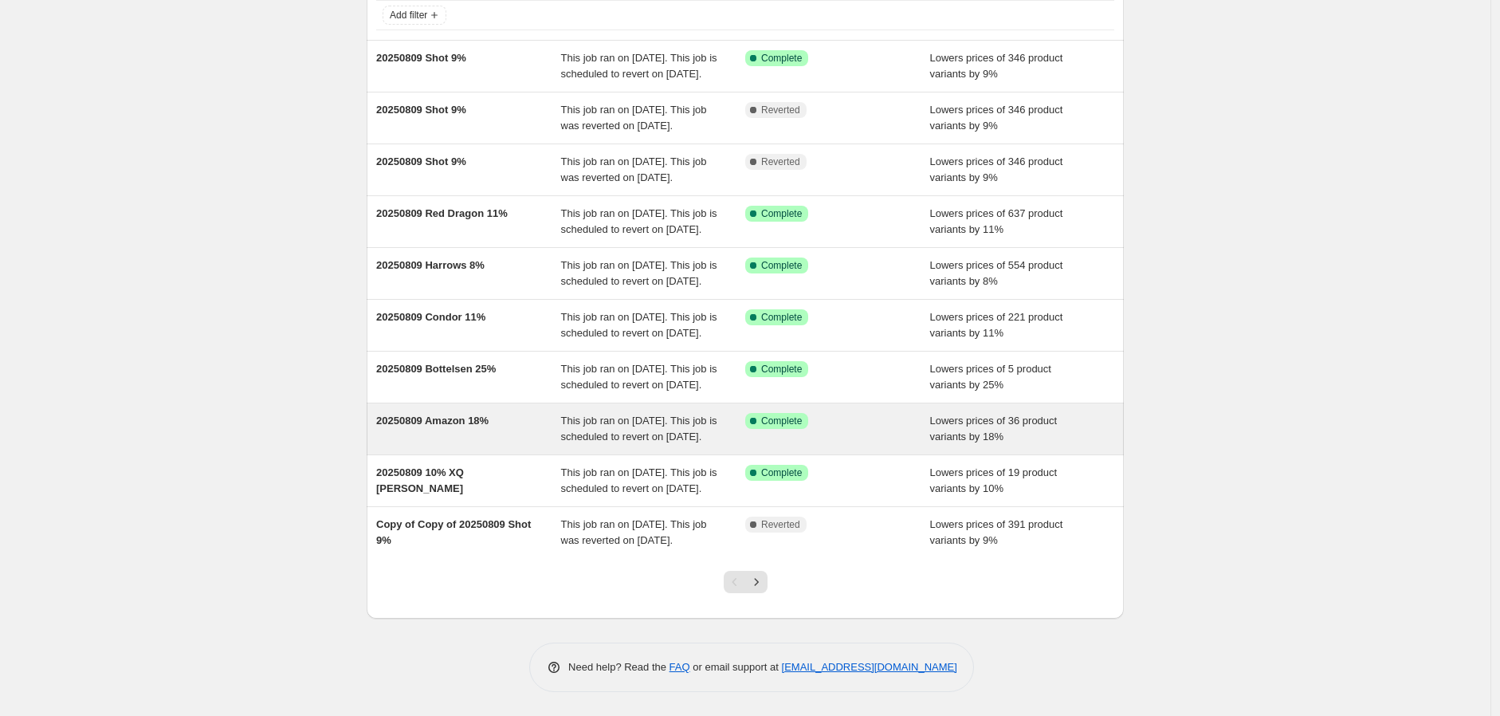
scroll to position [265, 0]
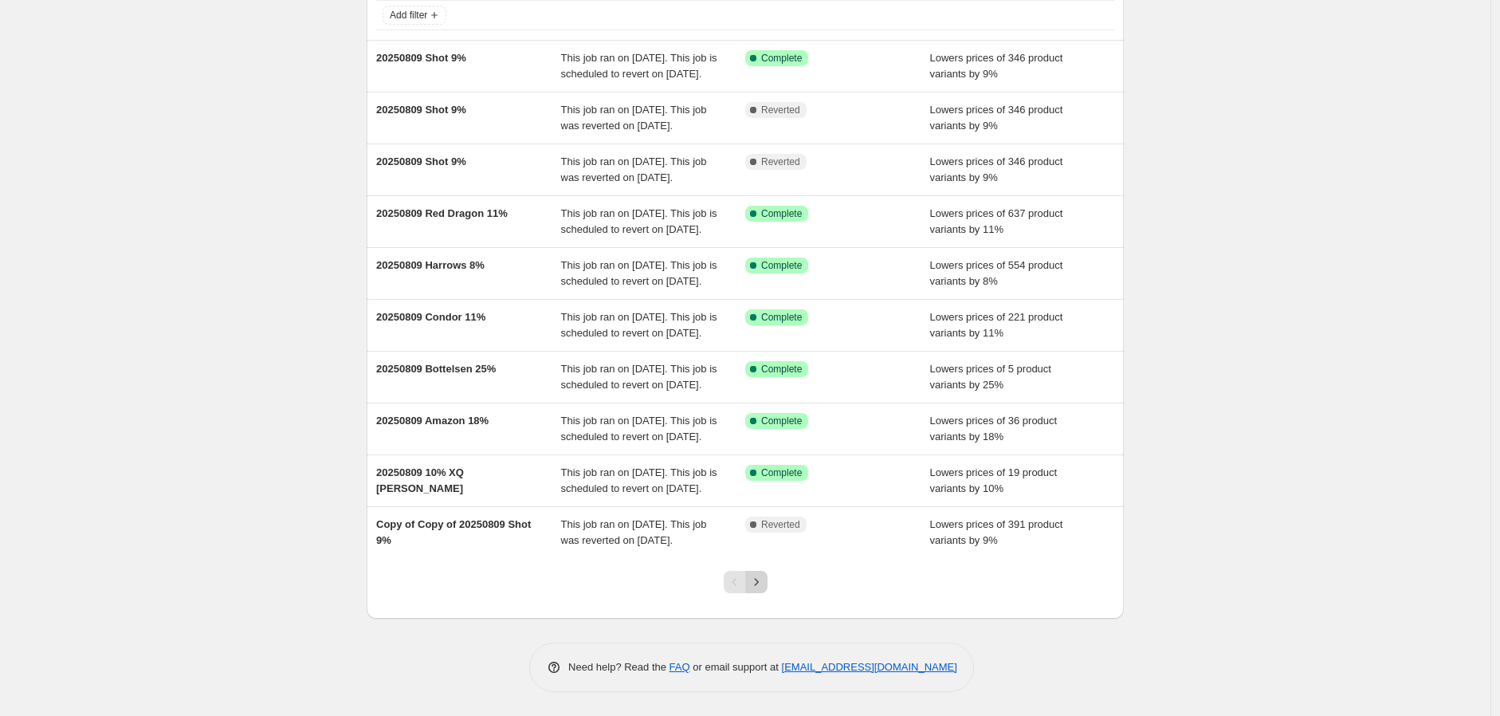
click at [752, 584] on icon "Next" at bounding box center [756, 582] width 16 height 16
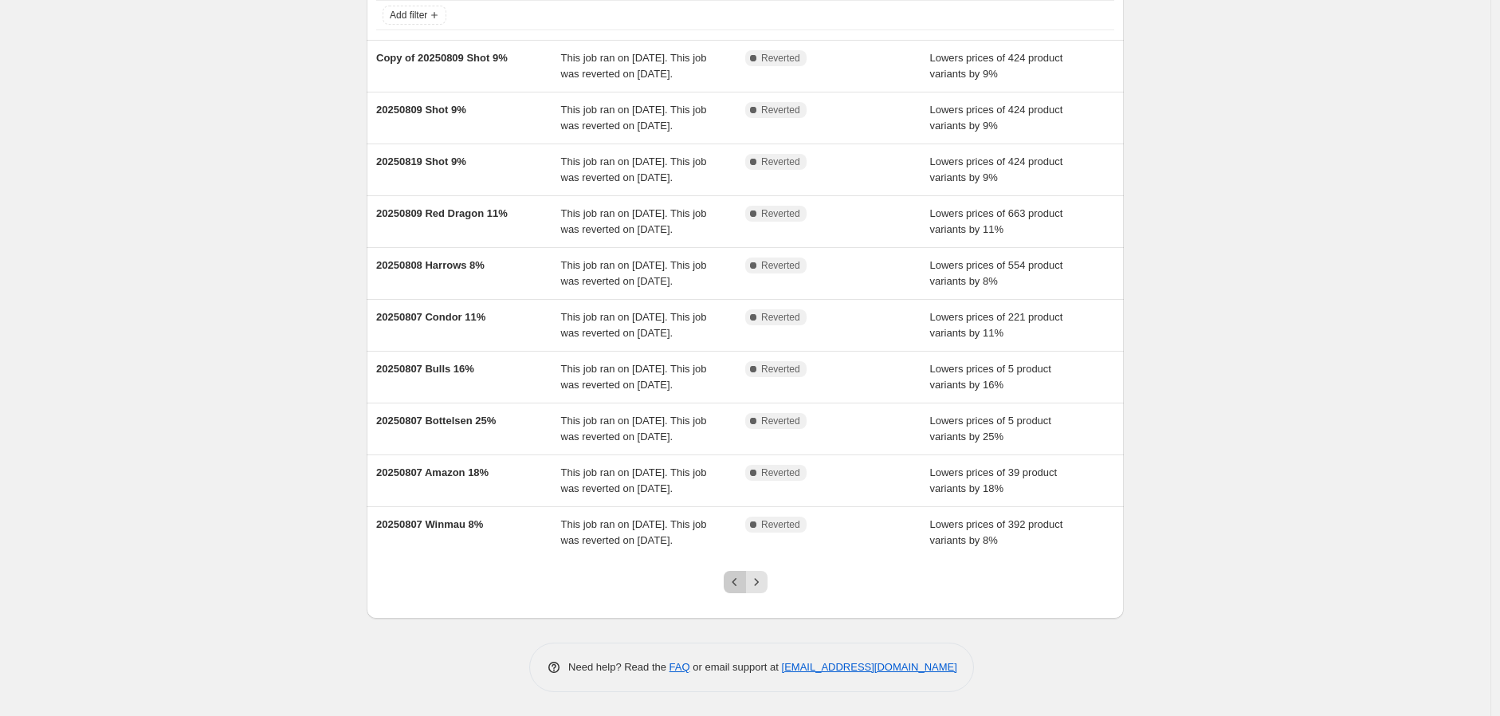
click at [736, 575] on icon "Previous" at bounding box center [735, 582] width 16 height 16
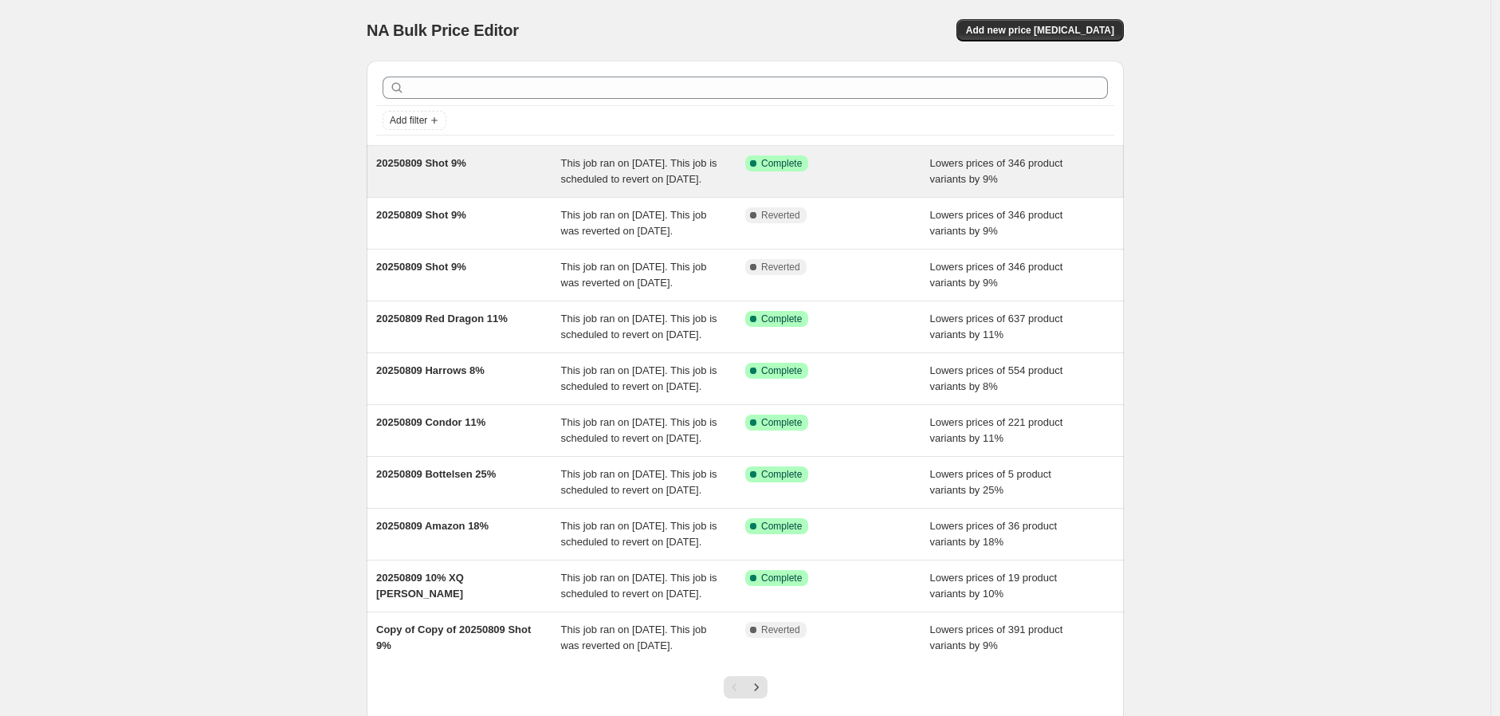
click at [428, 161] on span "20250809 Shot 9%" at bounding box center [421, 163] width 90 height 12
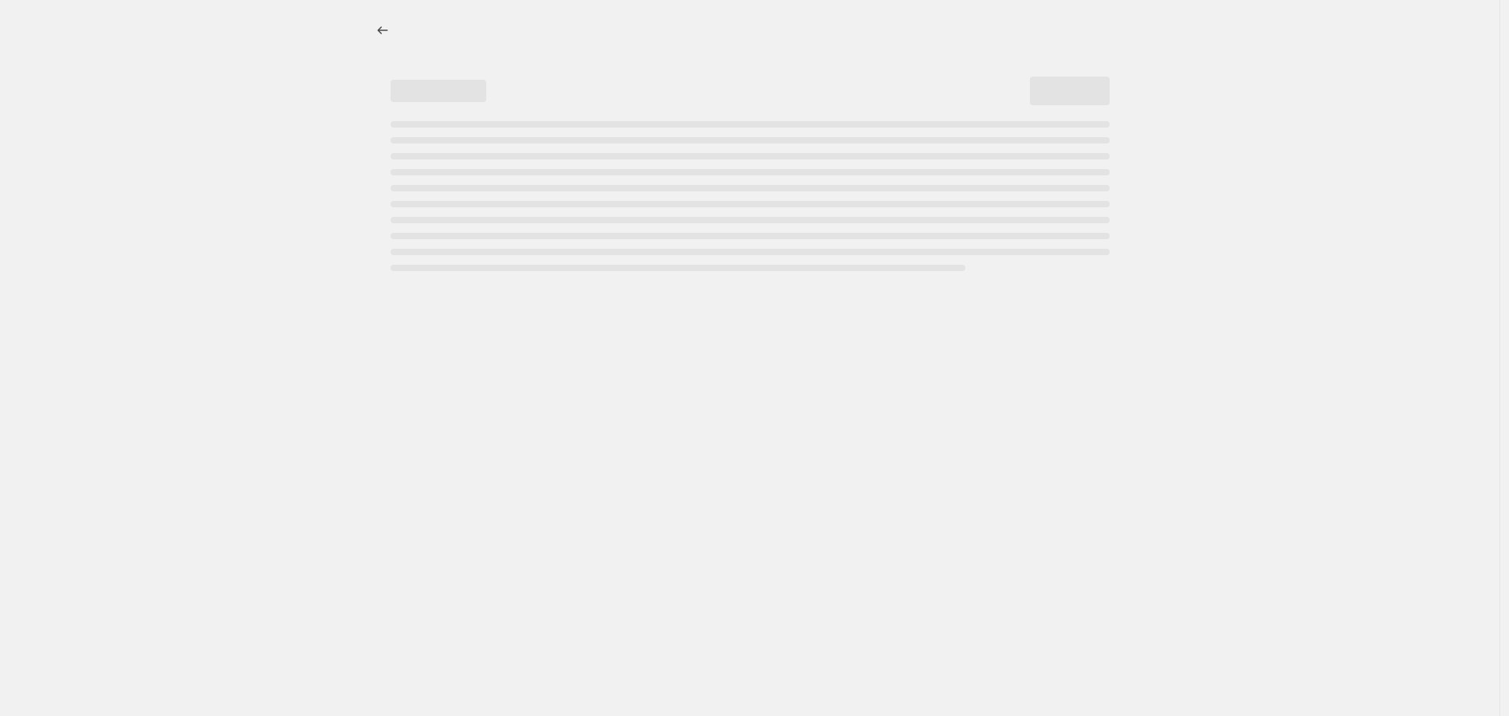
select select "percentage"
select select "no_change"
select select "vendor"
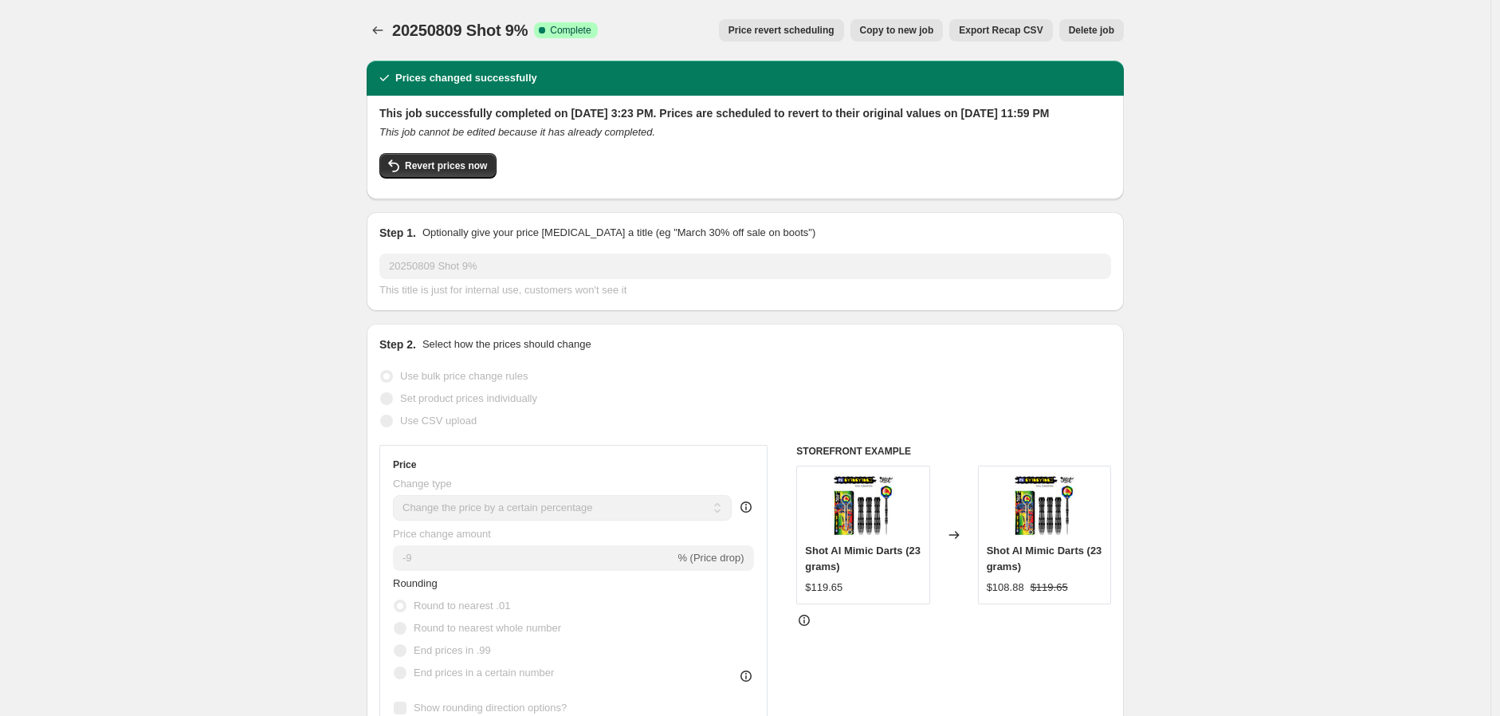
click at [897, 24] on span "Copy to new job" at bounding box center [897, 30] width 74 height 13
select select "percentage"
select select "no_change"
select select "vendor"
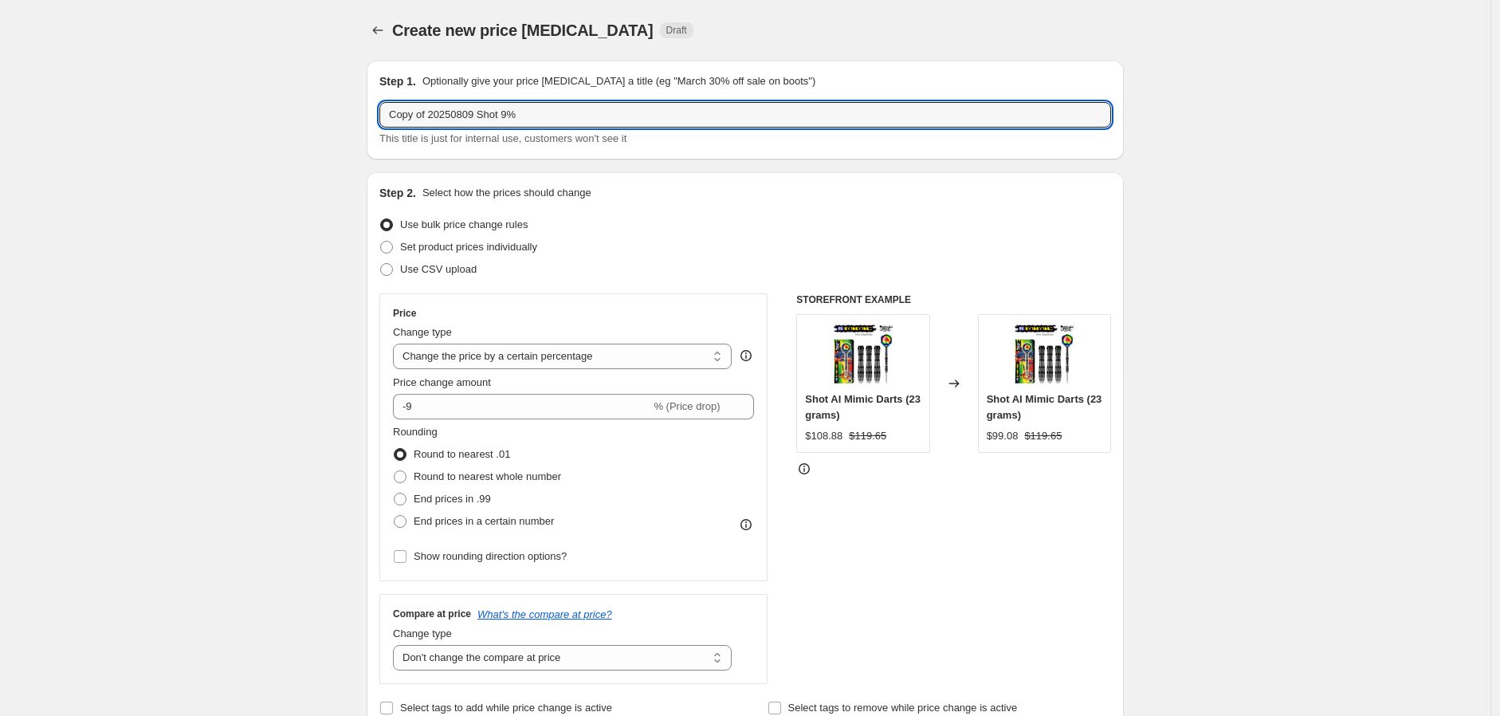
drag, startPoint x: 542, startPoint y: 114, endPoint x: 328, endPoint y: 131, distance: 214.3
type input "20250810 Winmau 5%"
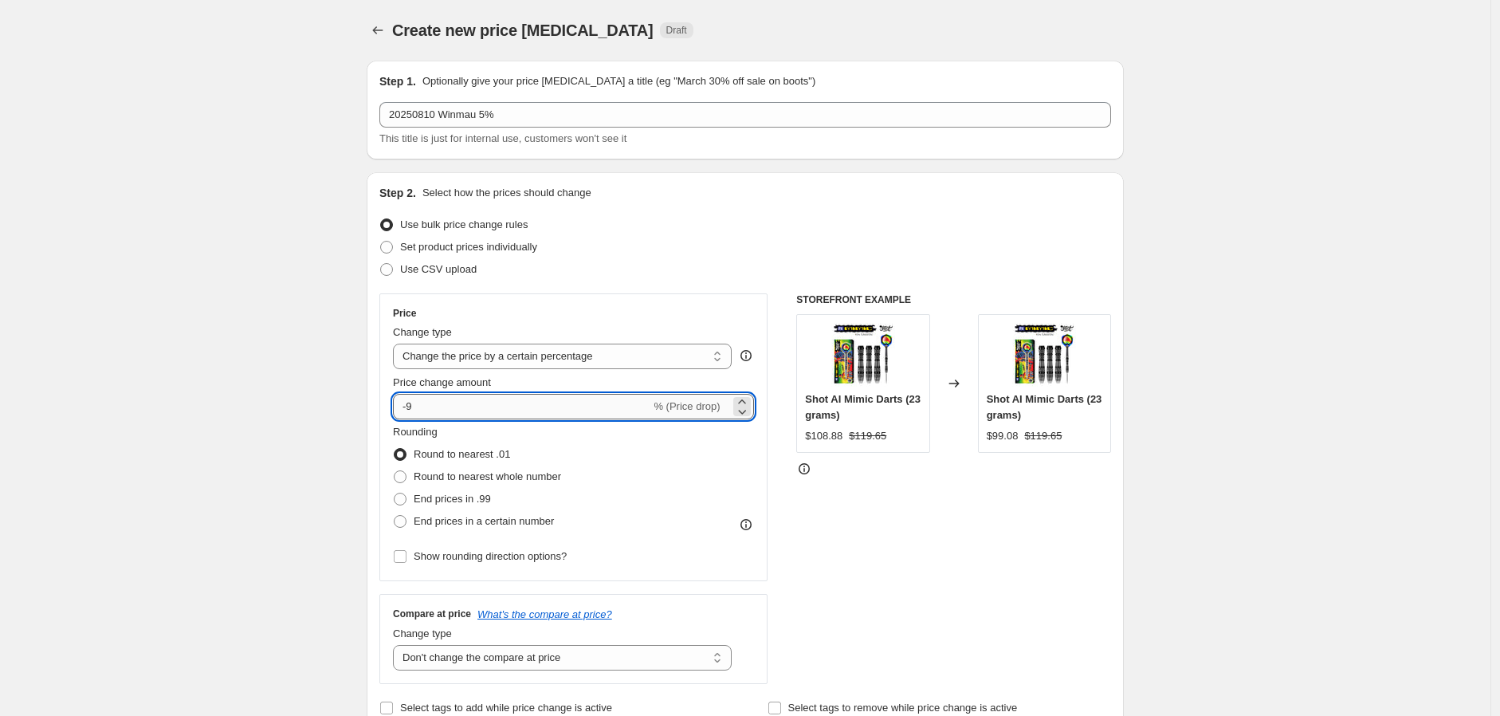
drag, startPoint x: 413, startPoint y: 402, endPoint x: 427, endPoint y: 405, distance: 14.7
click at [427, 401] on input "-9" at bounding box center [521, 407] width 257 height 26
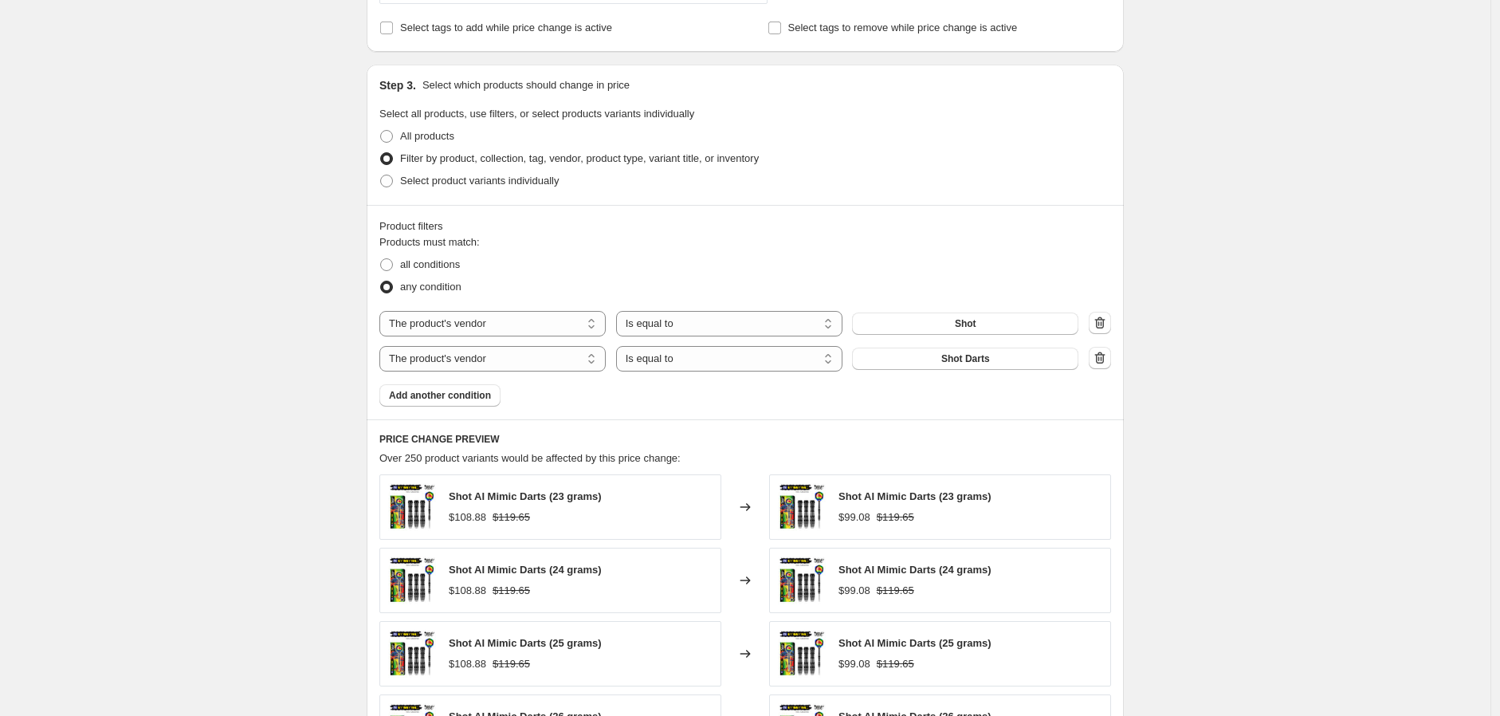
scroll to position [708, 0]
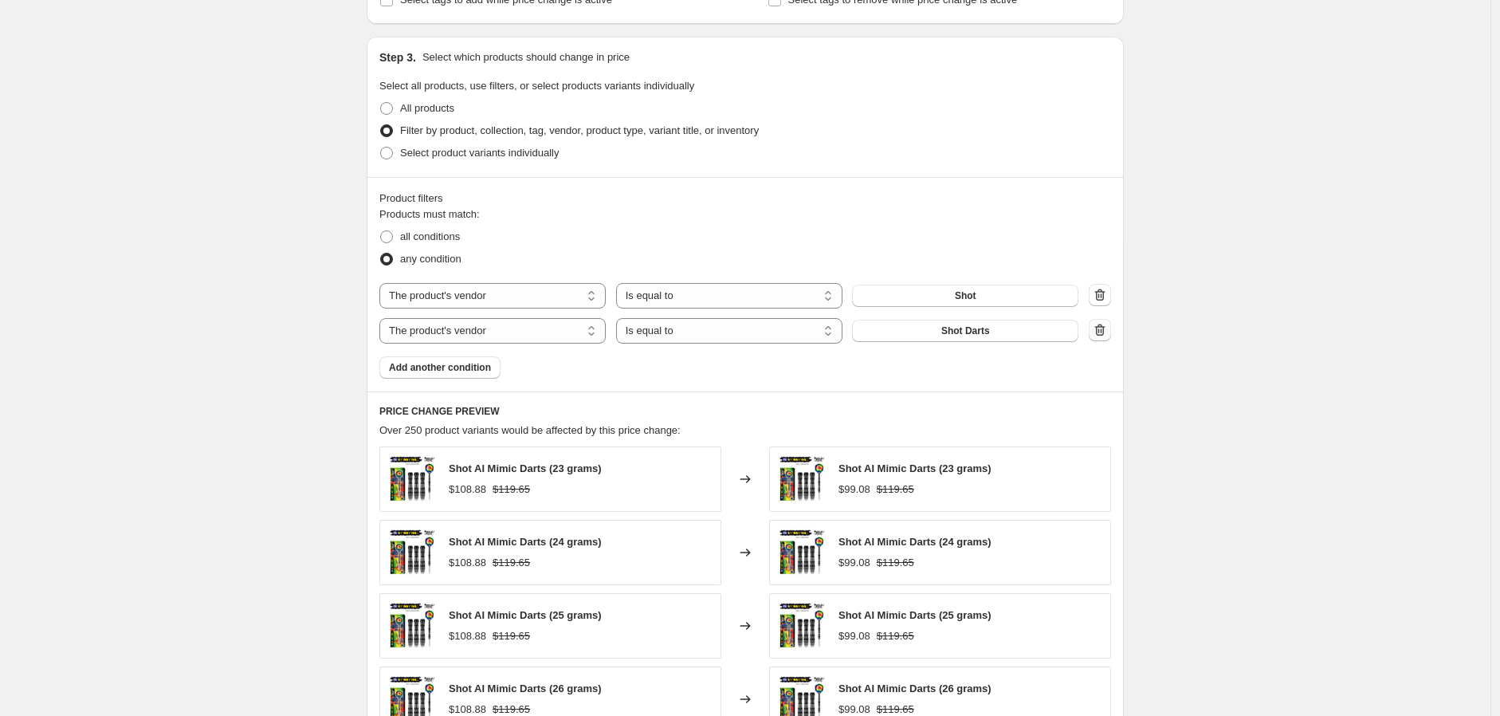
type input "-10"
click at [1100, 331] on icon "button" at bounding box center [1099, 330] width 2 height 5
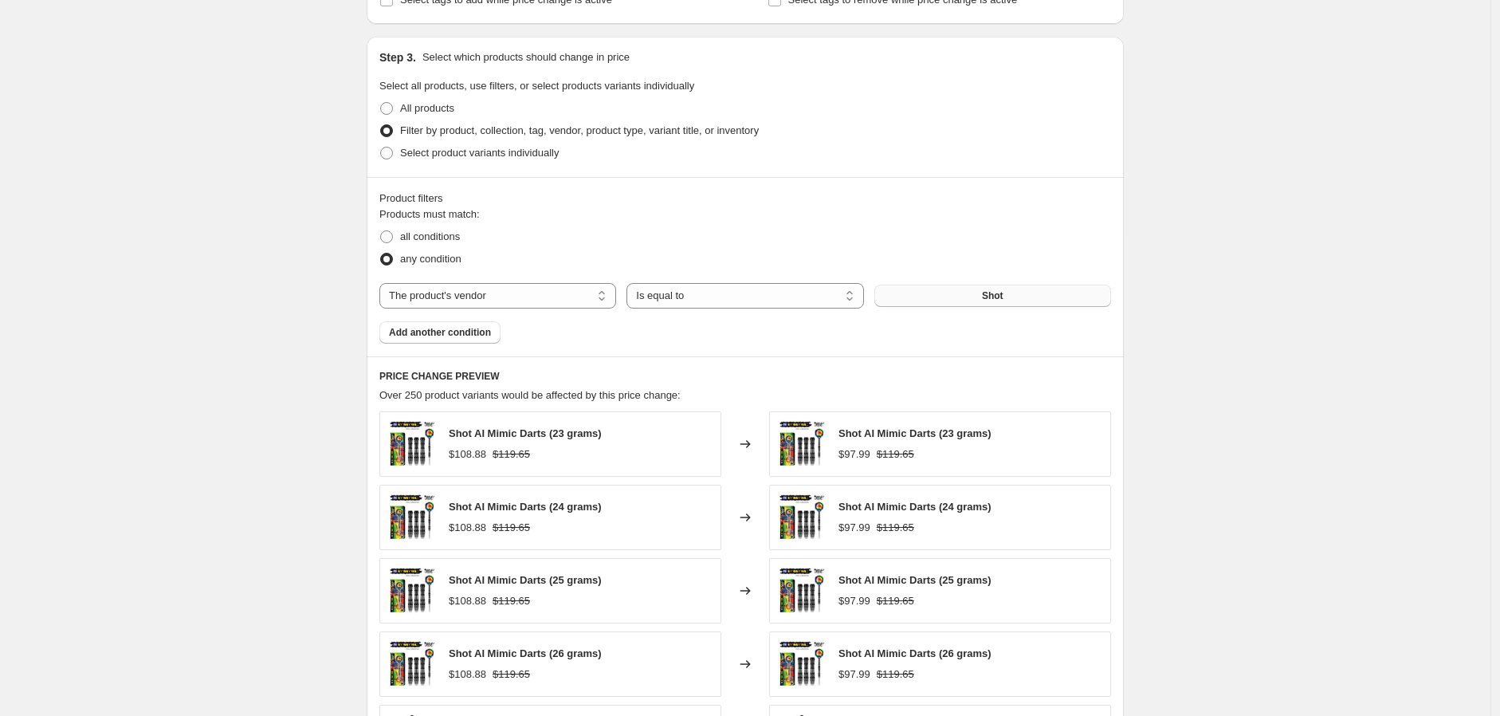
click at [994, 293] on span "Shot" at bounding box center [993, 295] width 22 height 13
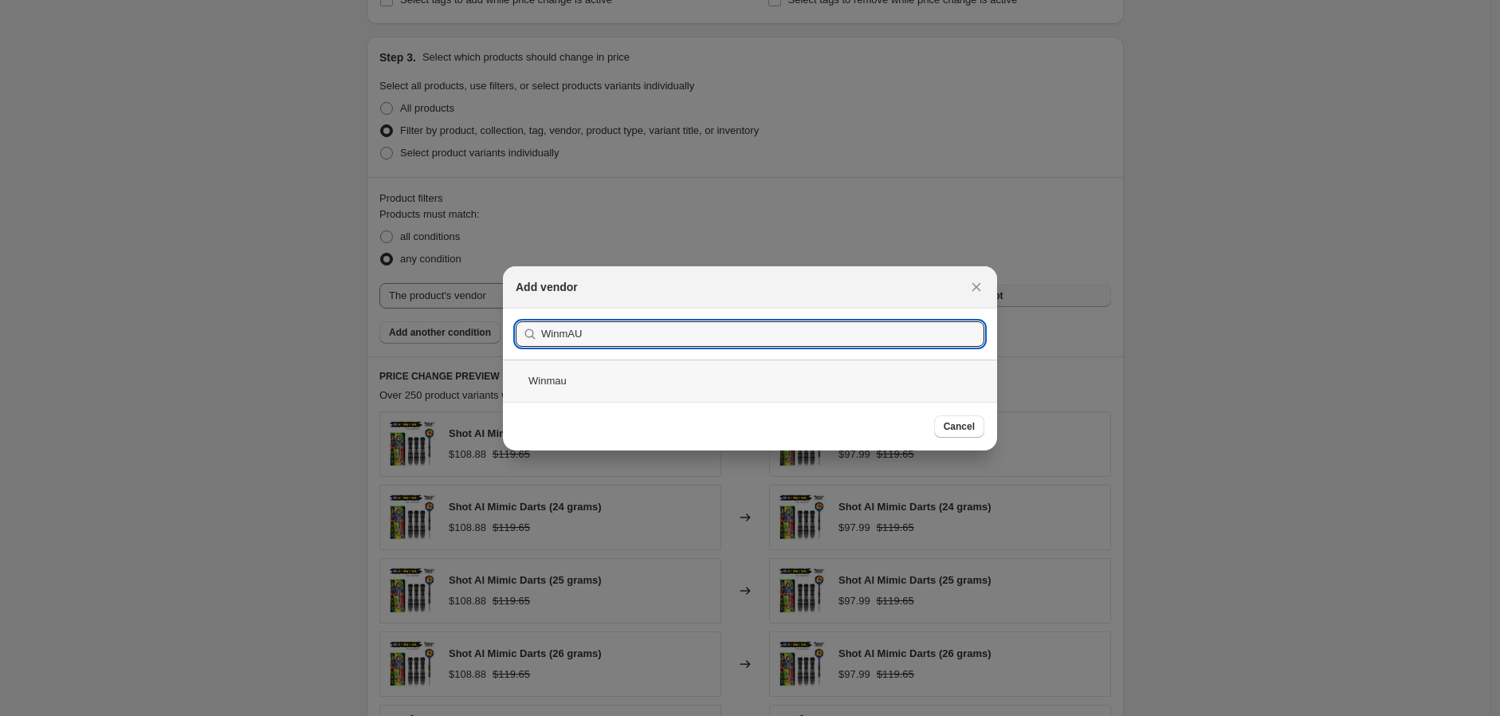
type input "WinmAU"
click at [563, 378] on div "Winmau" at bounding box center [750, 380] width 494 height 42
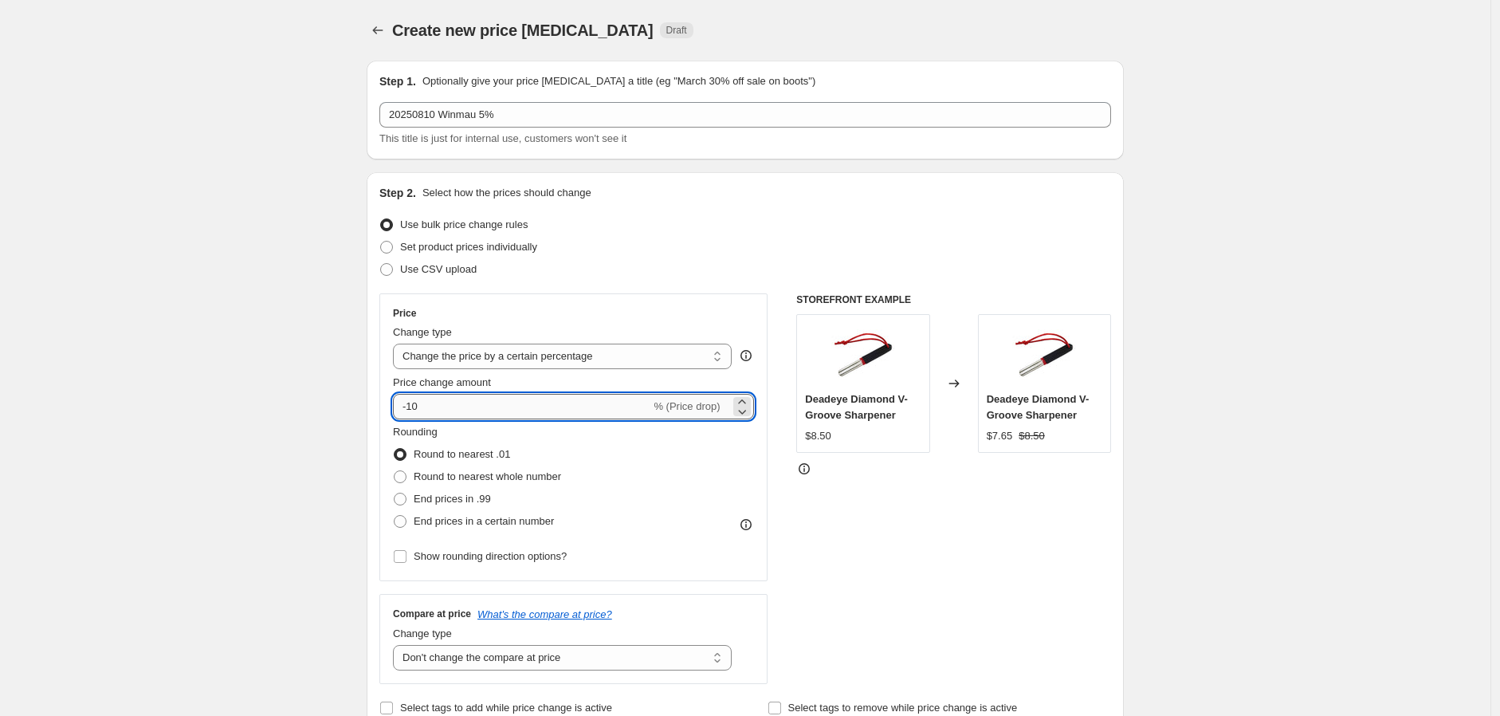
drag, startPoint x: 411, startPoint y: 407, endPoint x: 488, endPoint y: 414, distance: 76.8
click at [488, 412] on input "-10" at bounding box center [521, 407] width 257 height 26
type input "-5"
click at [610, 480] on div "Rounding Round to nearest .01 Round to nearest whole number End prices in .99 E…" at bounding box center [573, 478] width 361 height 108
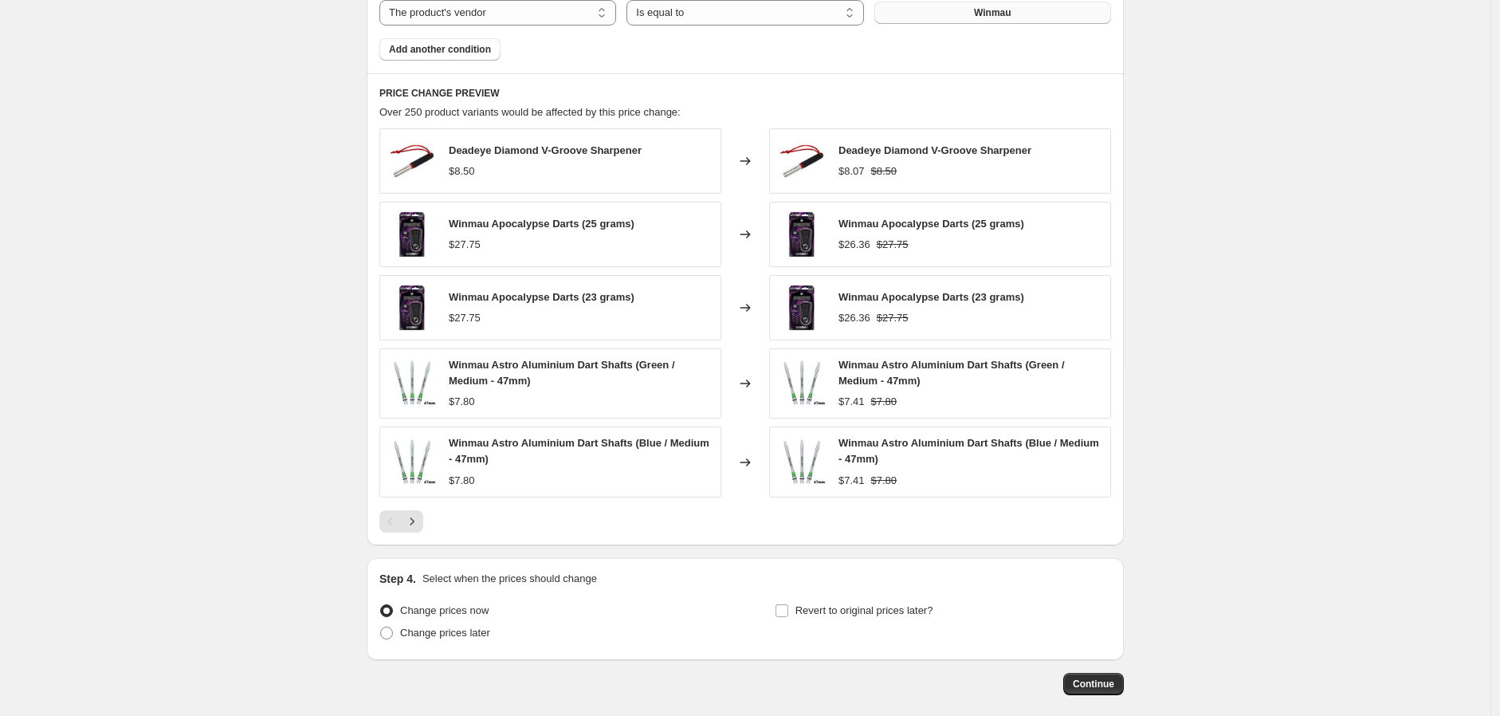
scroll to position [1069, 0]
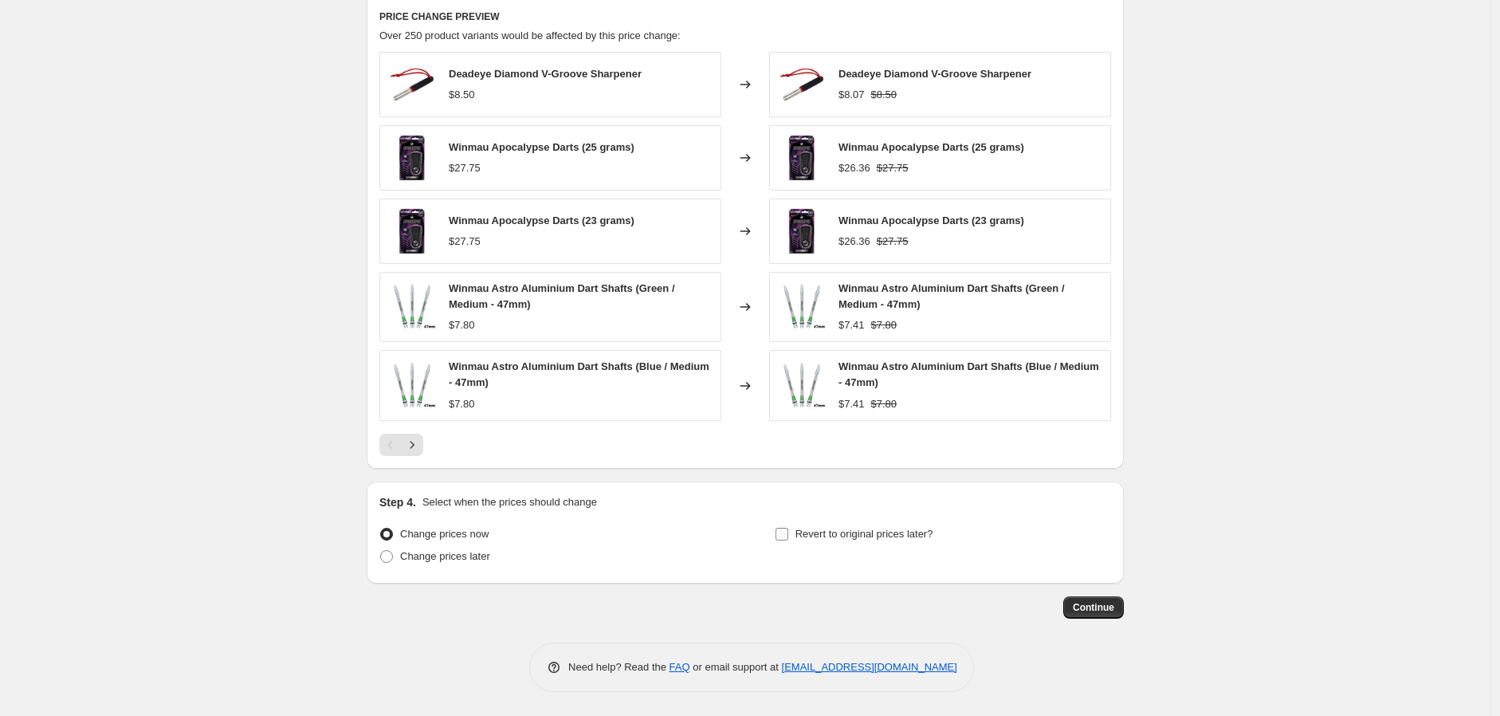
click at [784, 538] on input "Revert to original prices later?" at bounding box center [781, 534] width 13 height 13
checkbox input "true"
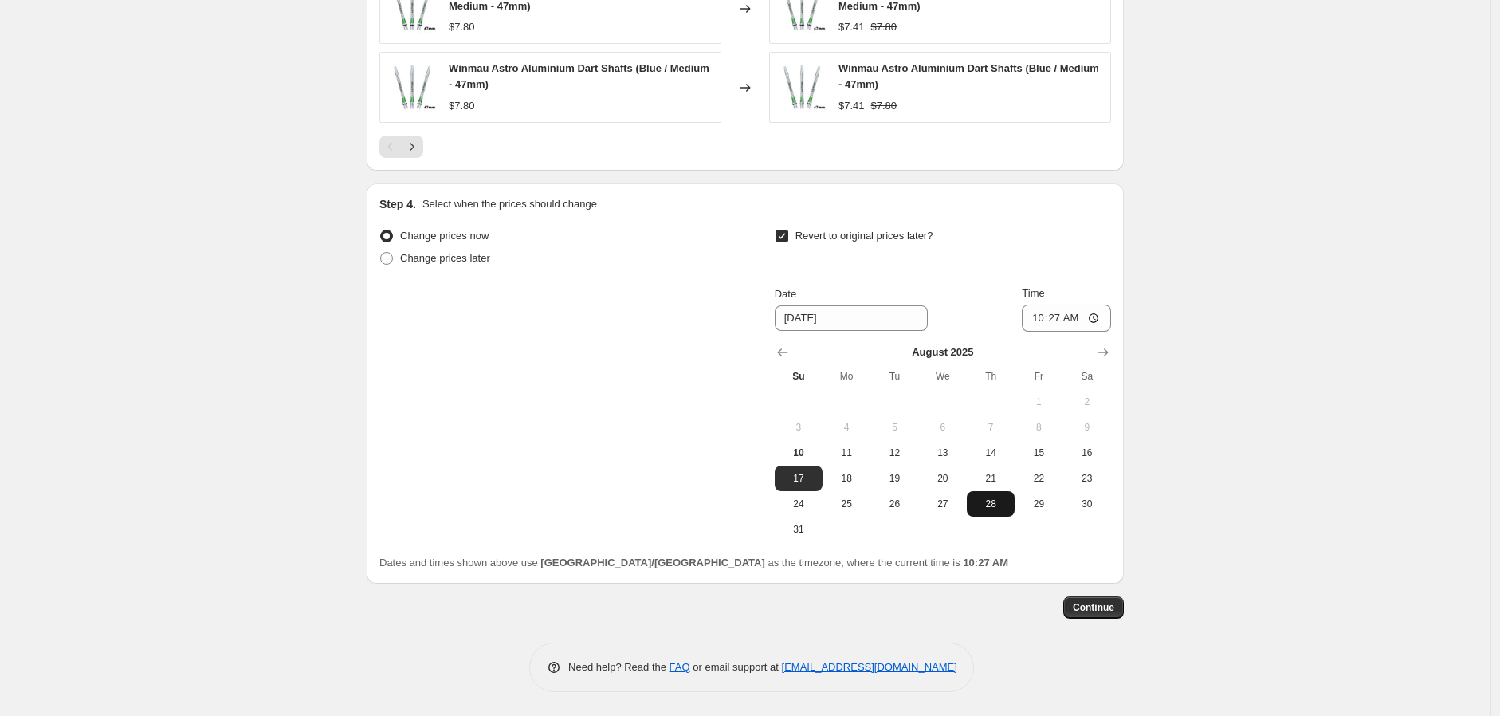
scroll to position [1366, 0]
click at [1106, 354] on icon "Show next month, September 2025" at bounding box center [1103, 352] width 16 height 16
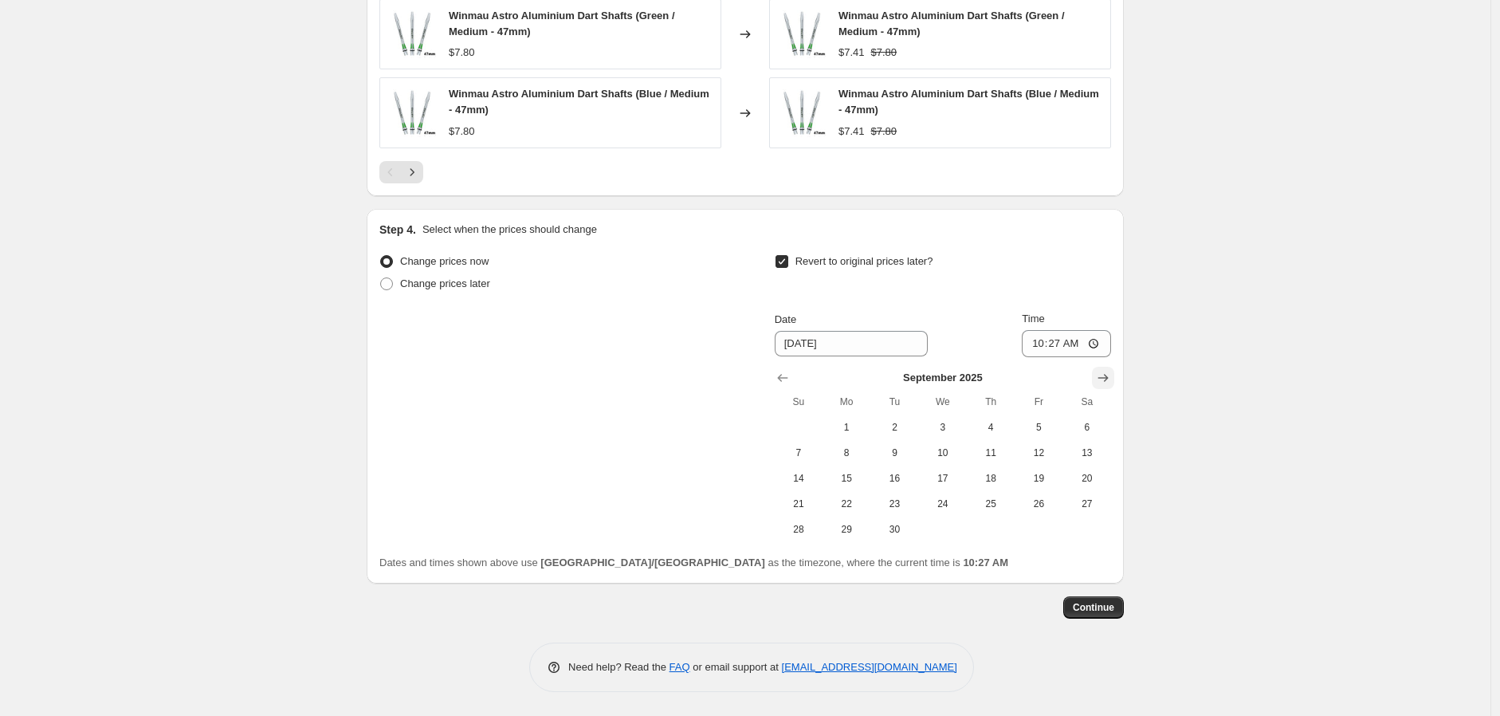
scroll to position [1340, 0]
click at [861, 476] on span "15" at bounding box center [846, 478] width 35 height 13
type input "[DATE]"
click at [1097, 338] on input "10:27" at bounding box center [1066, 343] width 89 height 27
type input "23:59"
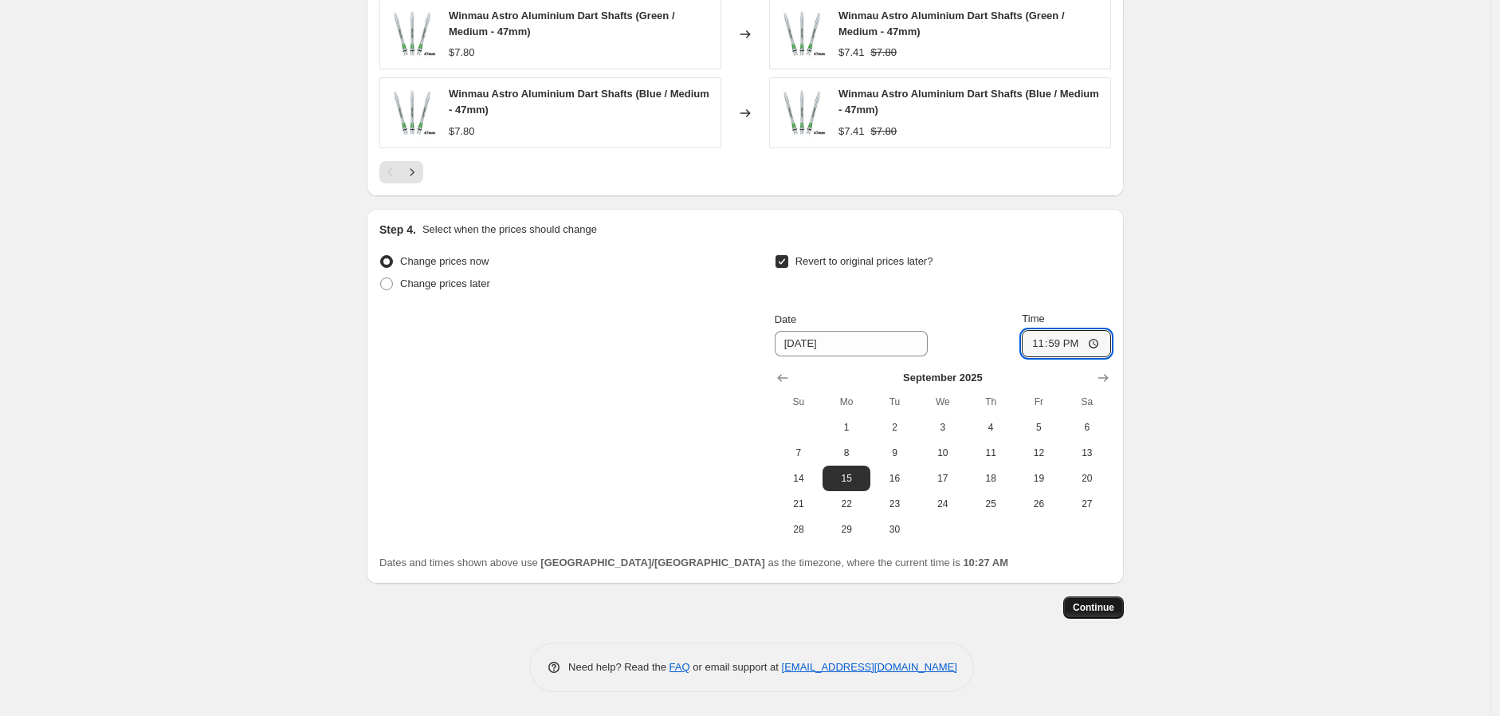
click at [1113, 609] on span "Continue" at bounding box center [1093, 607] width 41 height 13
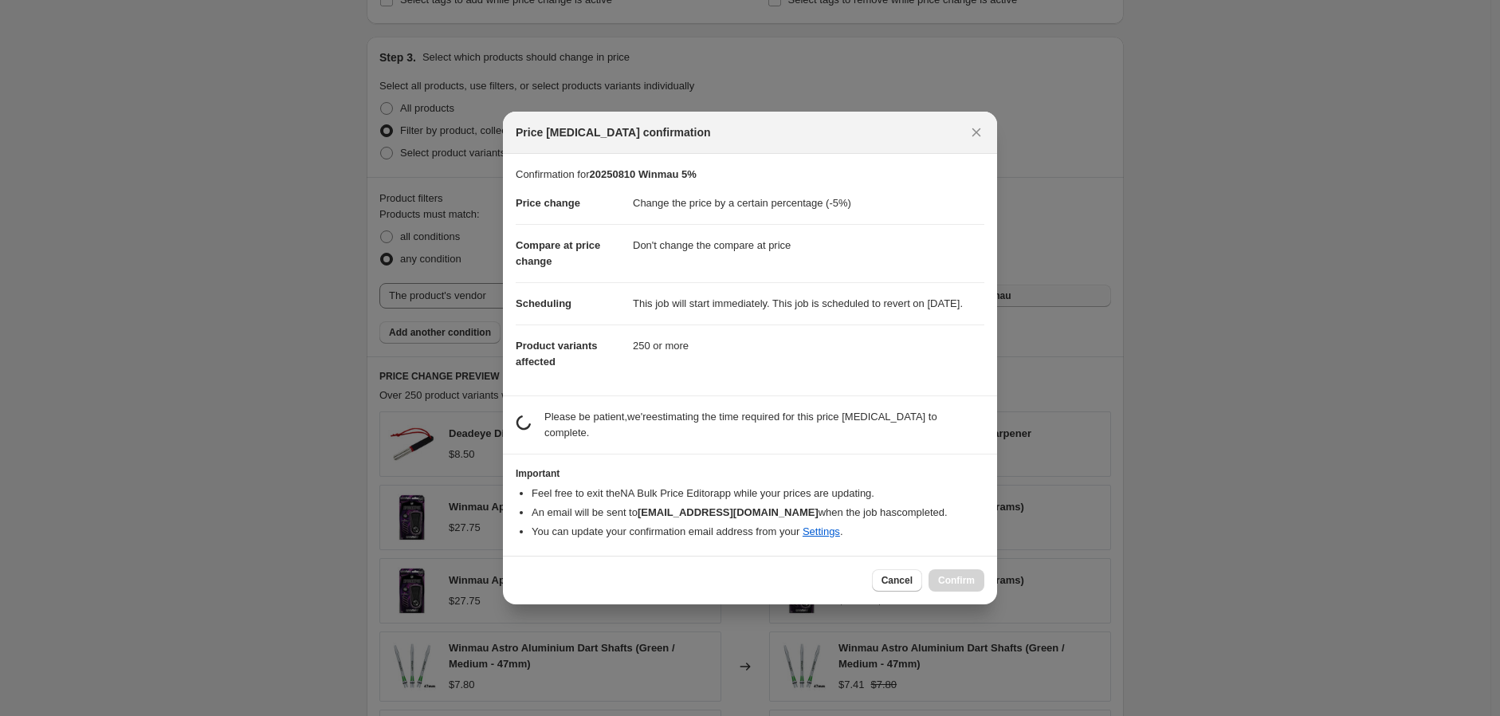
scroll to position [0, 0]
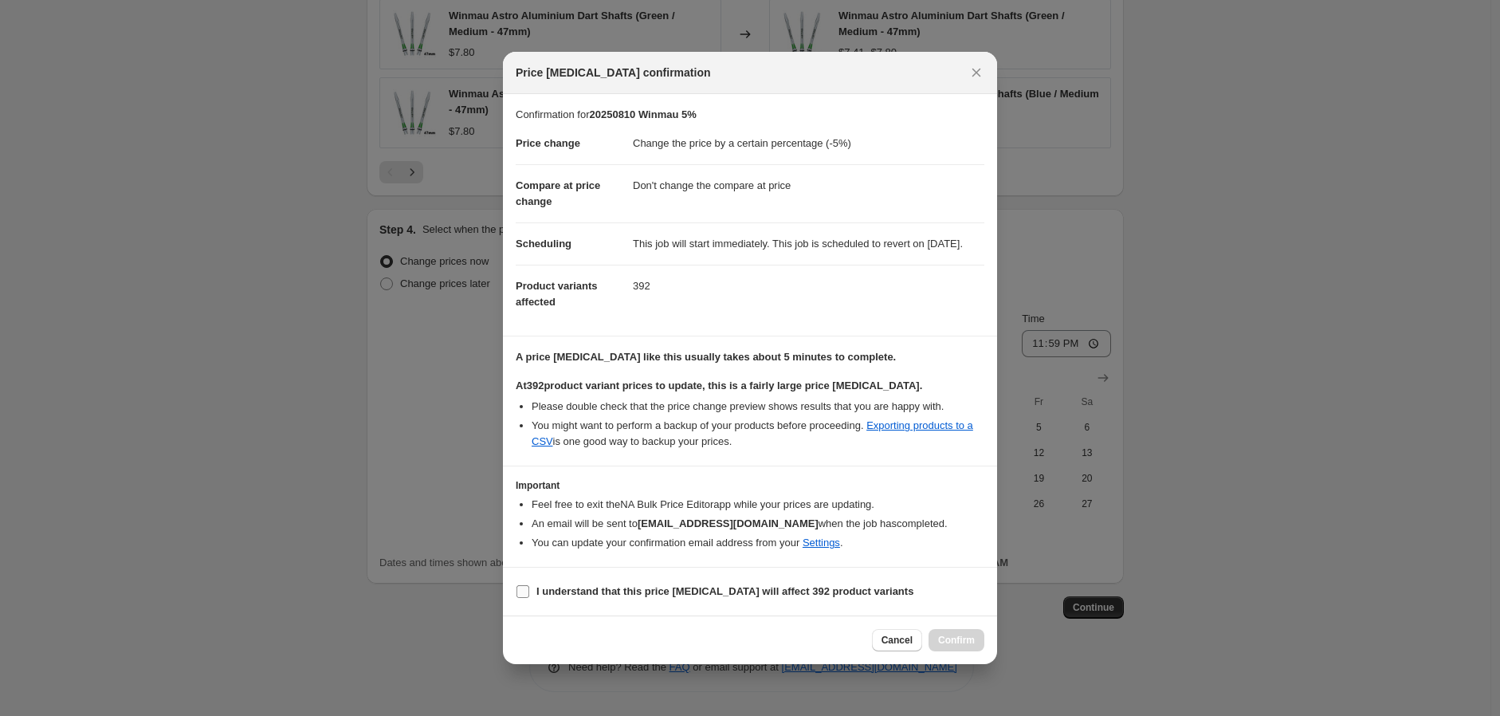
click at [524, 596] on input "I understand that this price [MEDICAL_DATA] will affect 392 product variants" at bounding box center [522, 591] width 13 height 13
checkbox input "true"
click at [960, 646] on span "Confirm" at bounding box center [956, 640] width 37 height 13
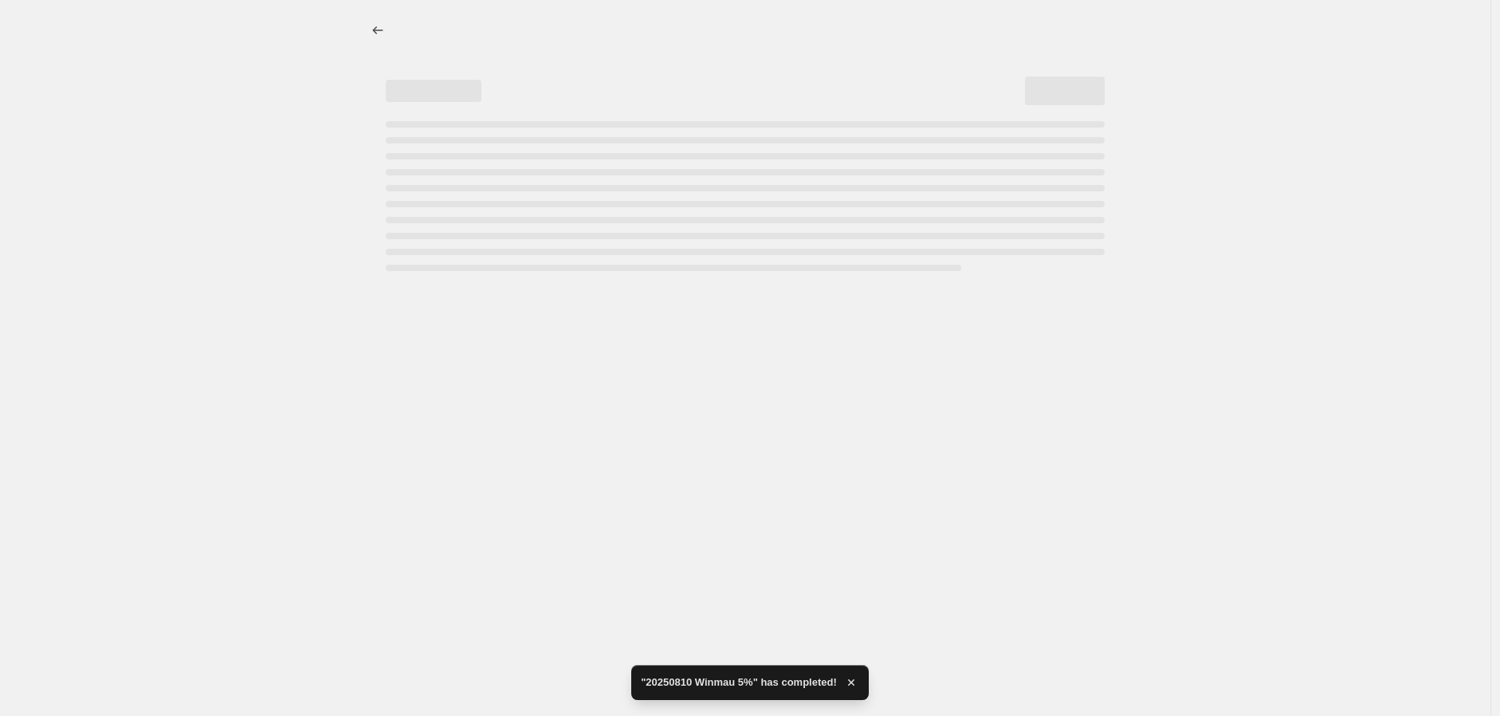
select select "percentage"
select select "no_change"
select select "vendor"
